Goal: Transaction & Acquisition: Obtain resource

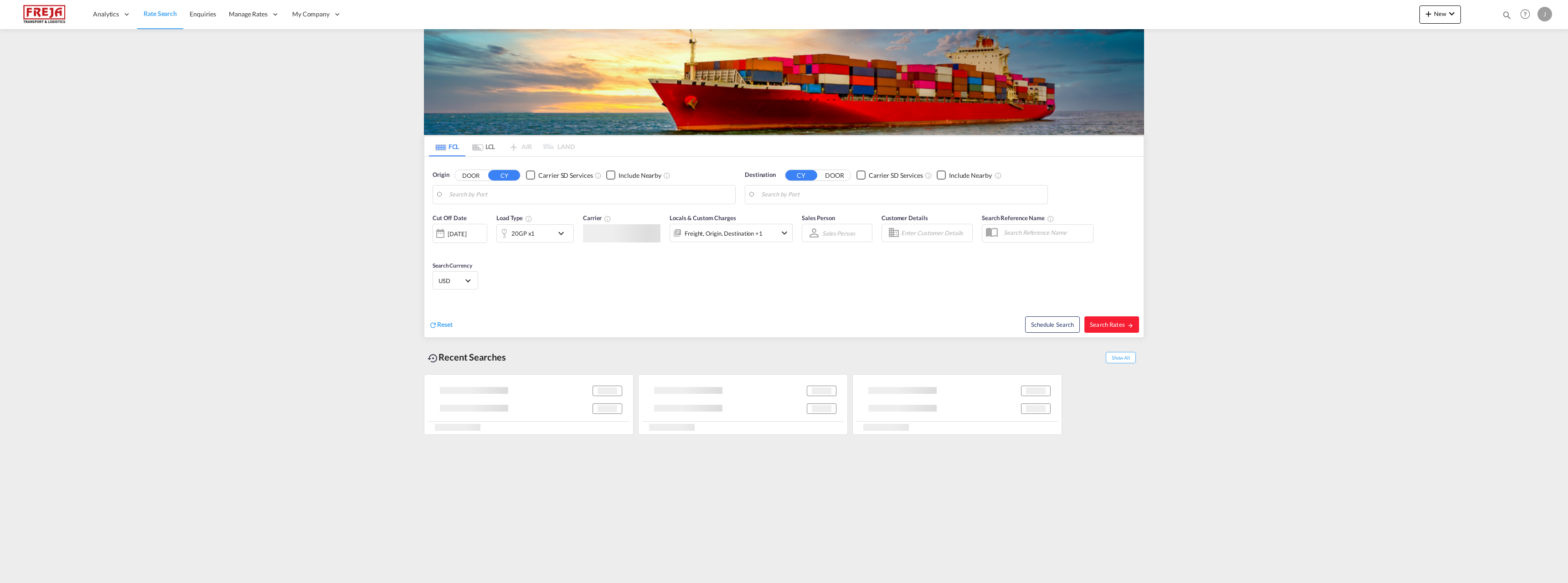
type input "[GEOGRAPHIC_DATA] ([GEOGRAPHIC_DATA]), [GEOGRAPHIC_DATA]"
type input "Asuncion, PYASU"
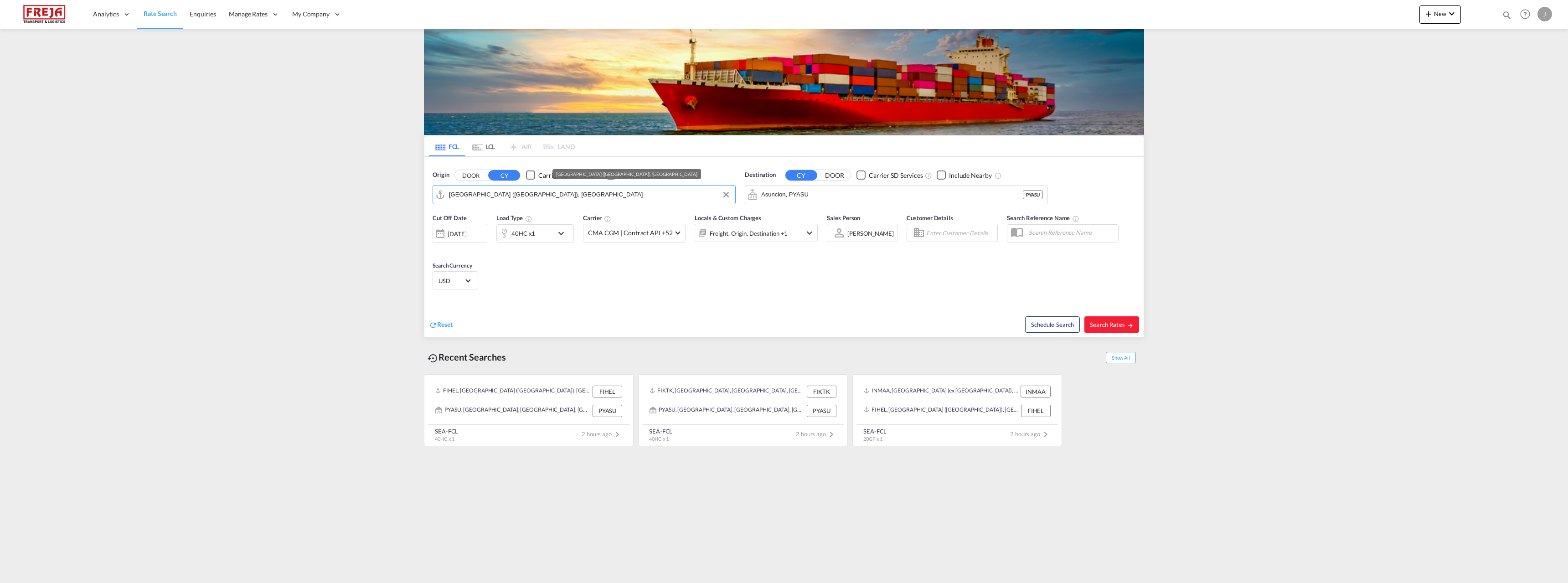
click at [586, 195] on input "[GEOGRAPHIC_DATA] ([GEOGRAPHIC_DATA]), [GEOGRAPHIC_DATA]" at bounding box center [590, 195] width 282 height 14
click at [498, 222] on div "Raumo ( [GEOGRAPHIC_DATA] ) [GEOGRAPHIC_DATA] FIRAU" at bounding box center [520, 219] width 173 height 27
type input "Raumo (Rauma), [GEOGRAPHIC_DATA]"
click at [832, 195] on input "Asuncion, PYASU" at bounding box center [902, 195] width 282 height 14
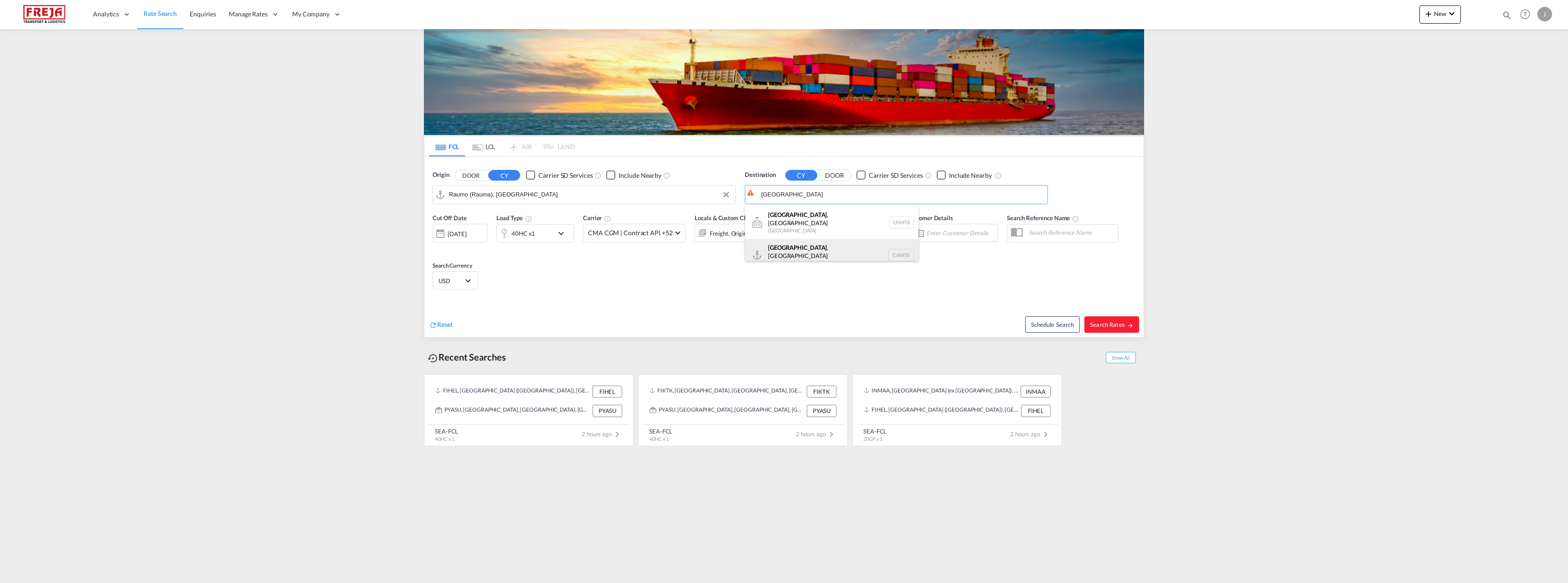
click at [798, 247] on div "[GEOGRAPHIC_DATA] , [GEOGRAPHIC_DATA] [GEOGRAPHIC_DATA] CAMTR" at bounding box center [831, 255] width 173 height 33
type input "[GEOGRAPHIC_DATA], [GEOGRAPHIC_DATA], CAMTR"
click at [1093, 325] on span "Search Rates" at bounding box center [1111, 325] width 44 height 8
type input "FIRAU to CAMTR / [DATE]"
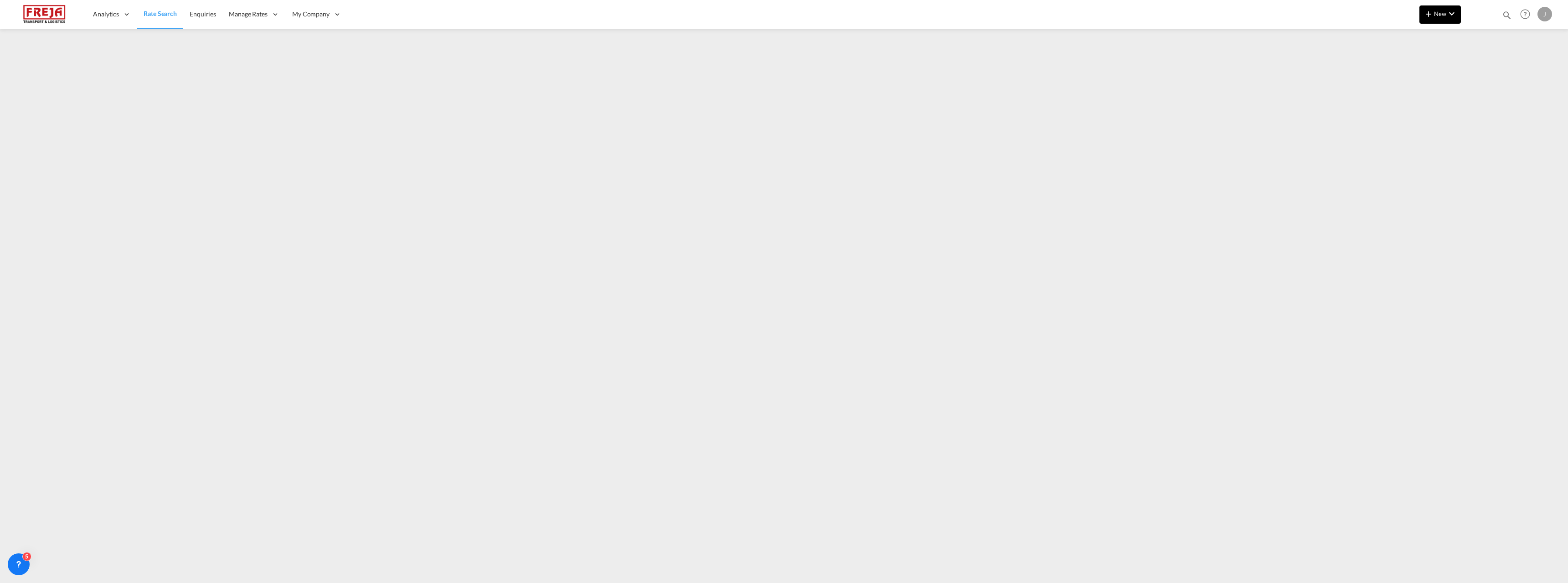
click at [1430, 8] on button "New" at bounding box center [1440, 14] width 41 height 18
click at [1488, 73] on div "Ratesheet" at bounding box center [1489, 68] width 34 height 23
